Goal: Book appointment/travel/reservation

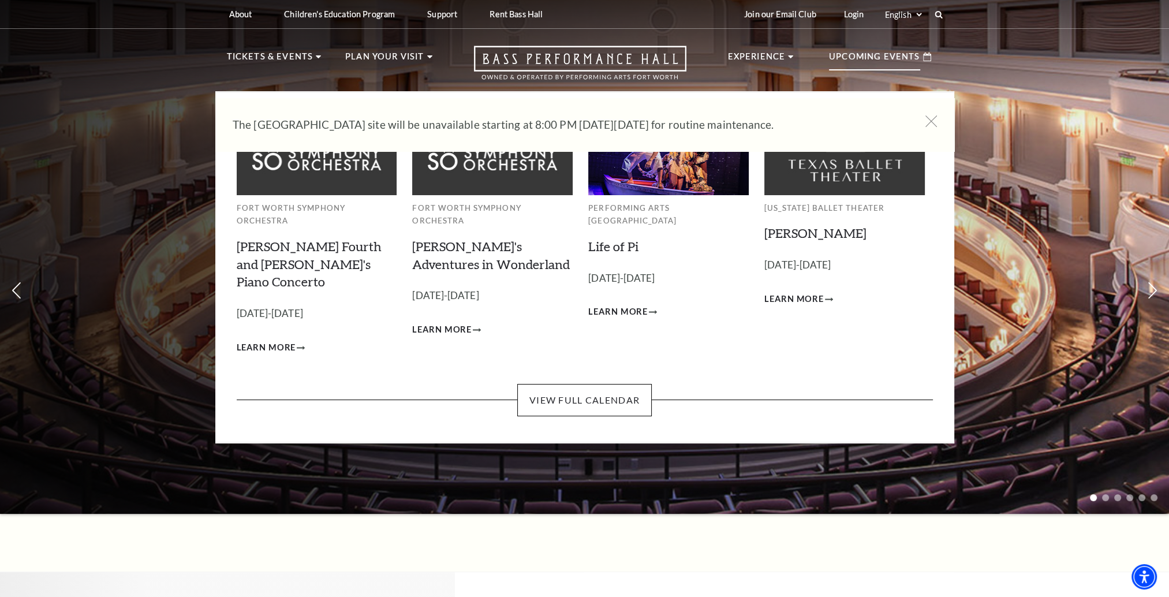
click at [841, 54] on p "Upcoming Events" at bounding box center [874, 60] width 91 height 21
click at [572, 384] on link "View Full Calendar" at bounding box center [584, 400] width 134 height 32
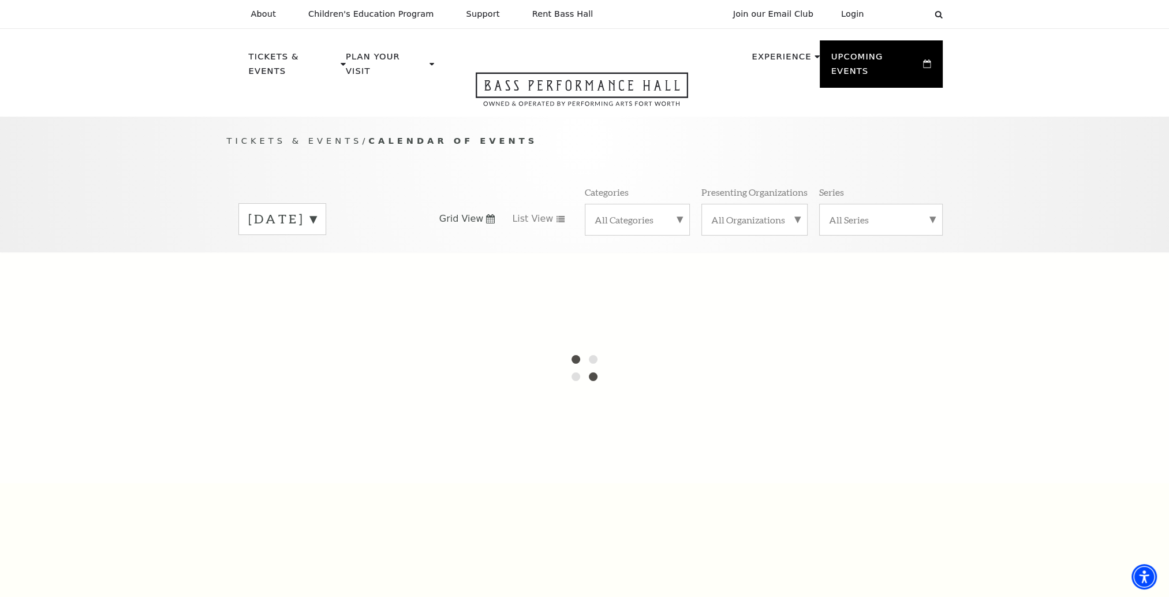
click at [316, 210] on label "[DATE]" at bounding box center [282, 219] width 68 height 18
click at [413, 203] on div "[DATE] [DATE] [DATE] [DATE] [DATE] [DATE] [DATE] [DATE] [DATE] [DATE] [DATE] [D…" at bounding box center [323, 218] width 193 height 31
click at [316, 210] on label "[DATE]" at bounding box center [282, 220] width 68 height 21
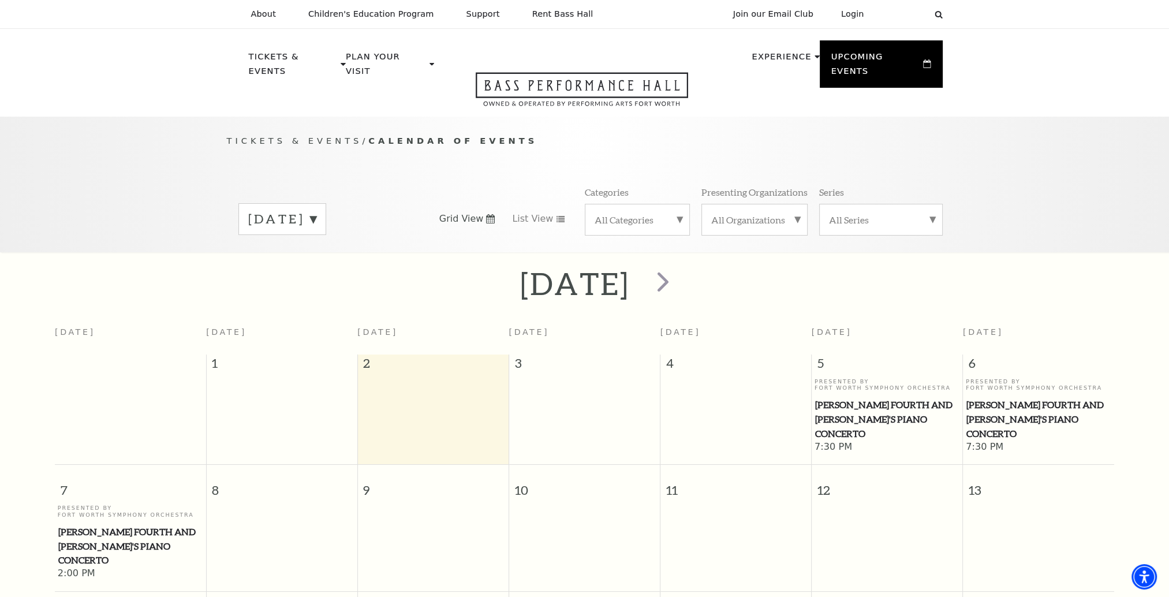
scroll to position [102, 0]
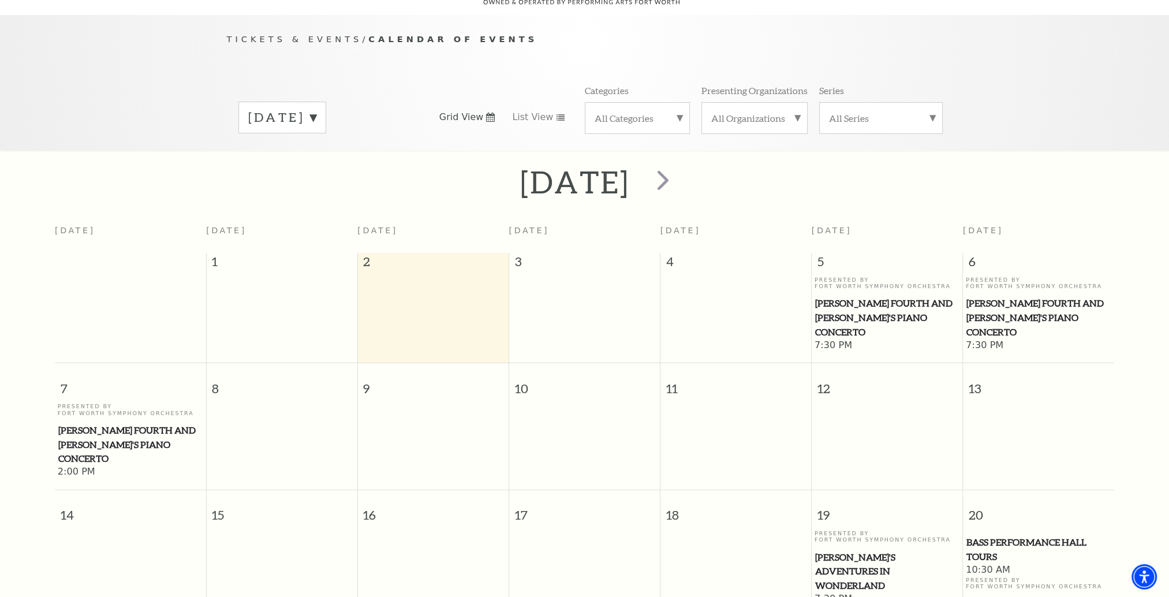
click at [326, 111] on div "[DATE]" at bounding box center [282, 118] width 88 height 32
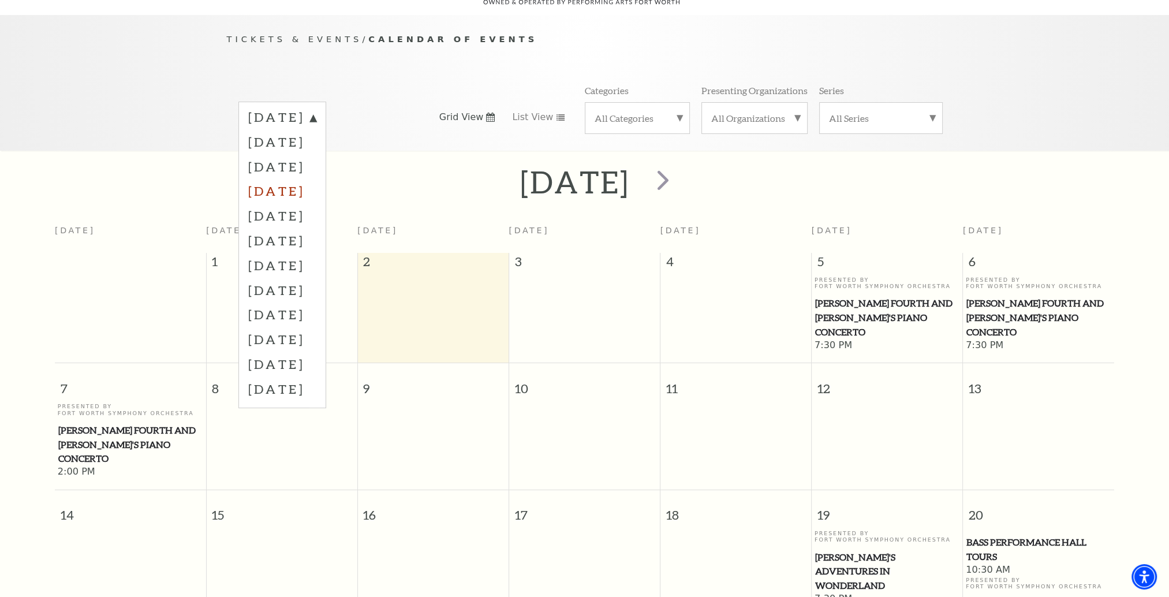
click at [316, 178] on label "[DATE]" at bounding box center [282, 190] width 68 height 25
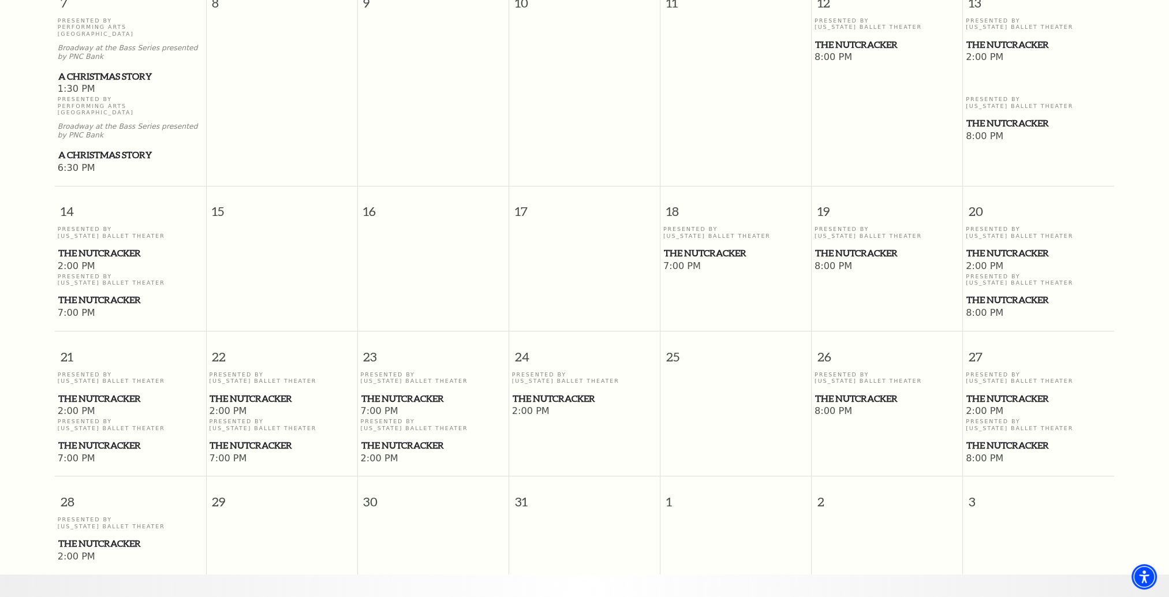
scroll to position [563, 0]
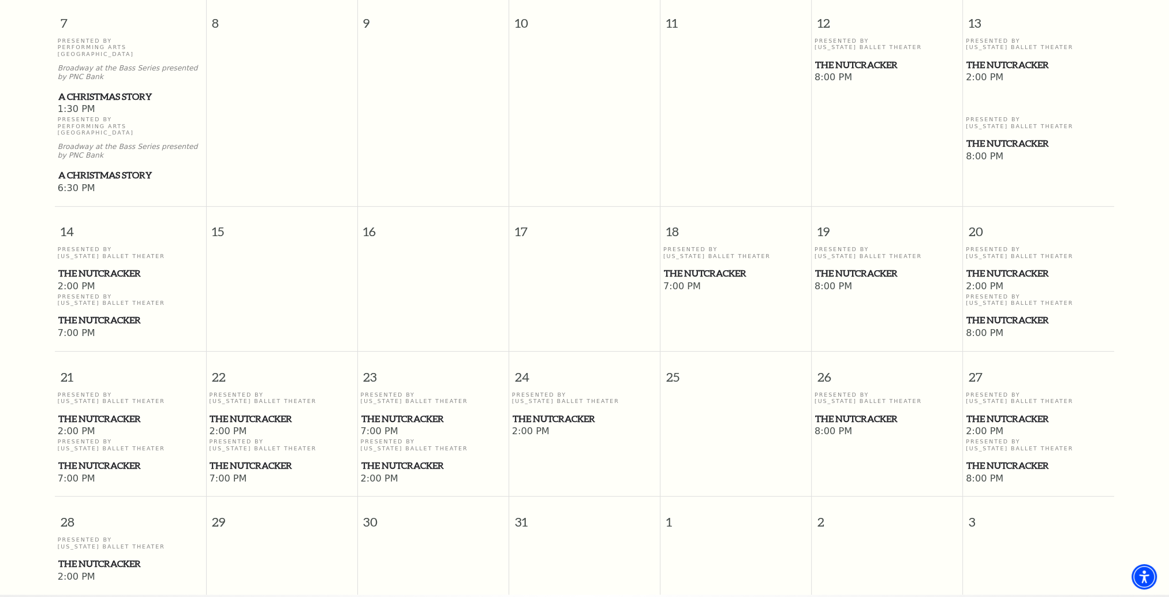
click at [69, 280] on span "2:00 PM" at bounding box center [130, 286] width 145 height 13
click at [82, 266] on span "The Nutcracker" at bounding box center [130, 273] width 144 height 14
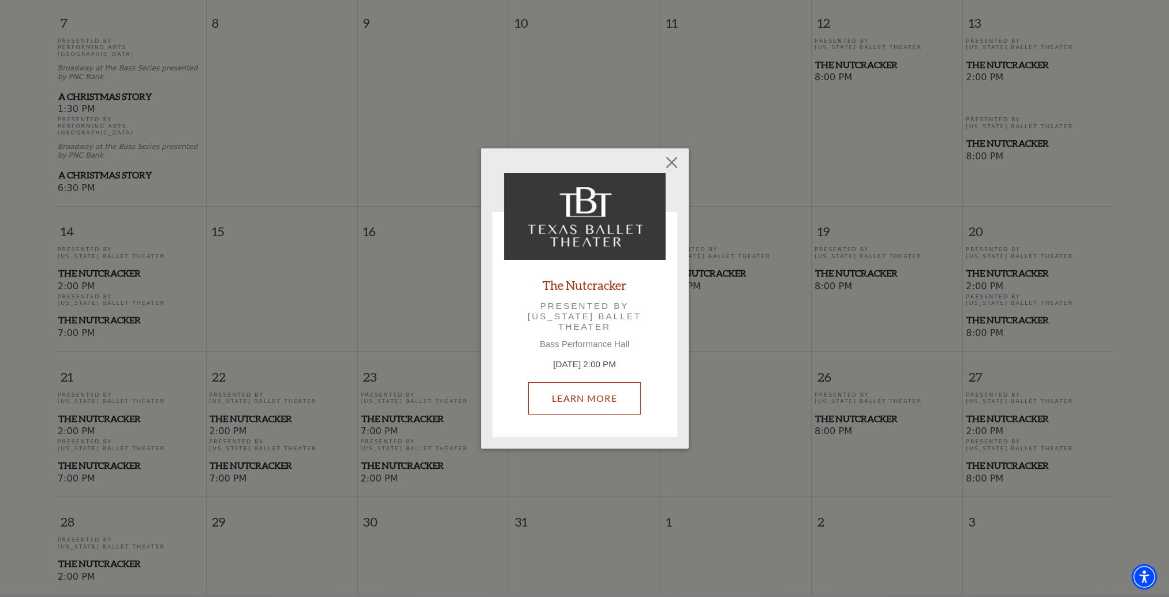
click at [607, 399] on link "Learn More" at bounding box center [584, 398] width 113 height 32
